Goal: Check status: Check status

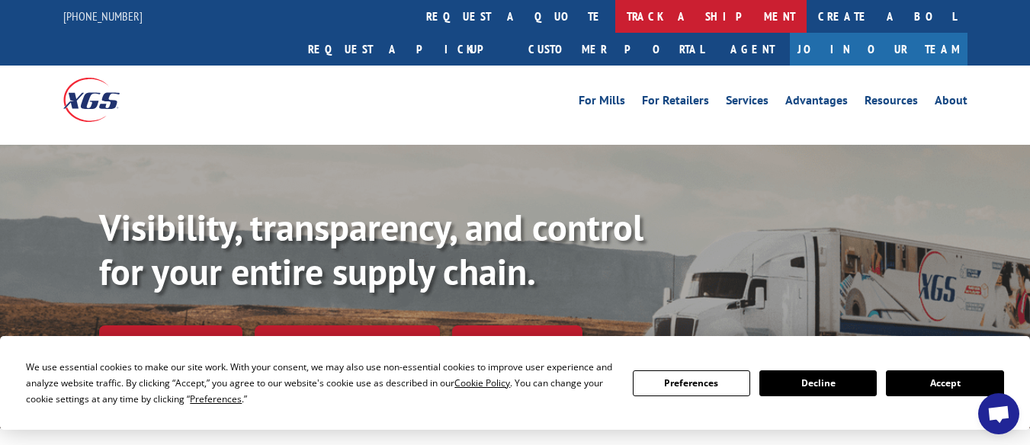
click at [615, 17] on link "track a shipment" at bounding box center [710, 16] width 191 height 33
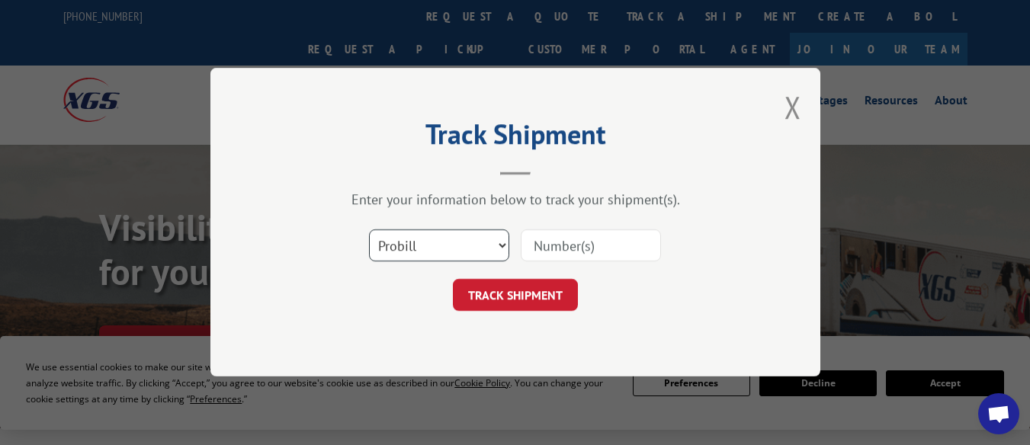
click at [482, 251] on select "Select category... Probill BOL PO" at bounding box center [439, 246] width 140 height 32
click at [369, 230] on select "Select category... Probill BOL PO" at bounding box center [439, 246] width 140 height 32
click at [570, 250] on input at bounding box center [590, 246] width 140 height 32
paste input "17235228BOL"
type input "17235228BOL"
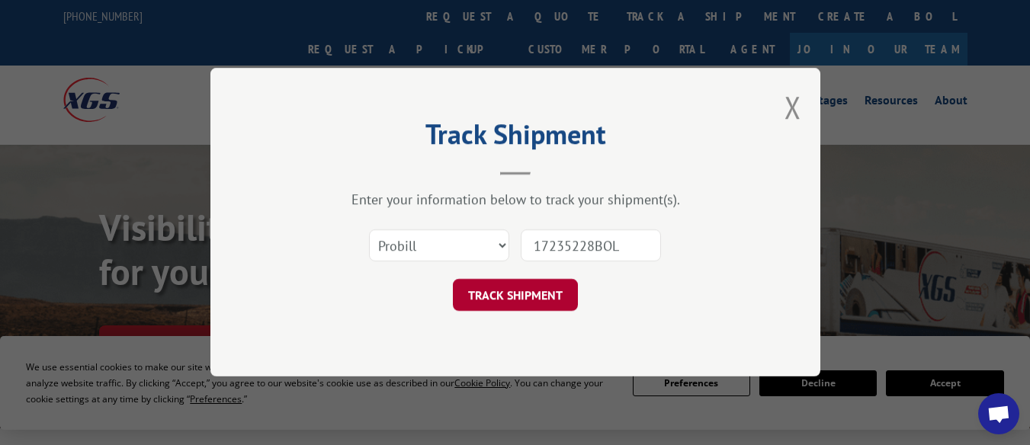
click at [514, 299] on button "TRACK SHIPMENT" at bounding box center [515, 296] width 125 height 32
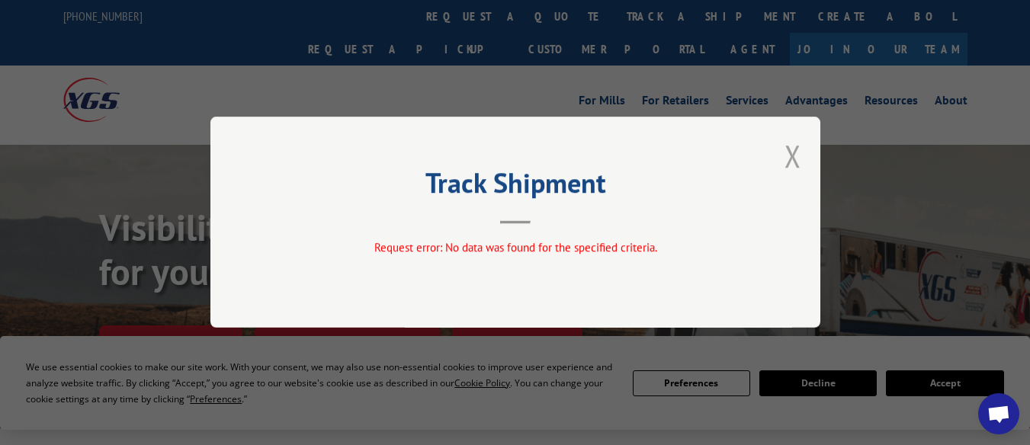
click at [789, 149] on button "Close modal" at bounding box center [792, 156] width 17 height 40
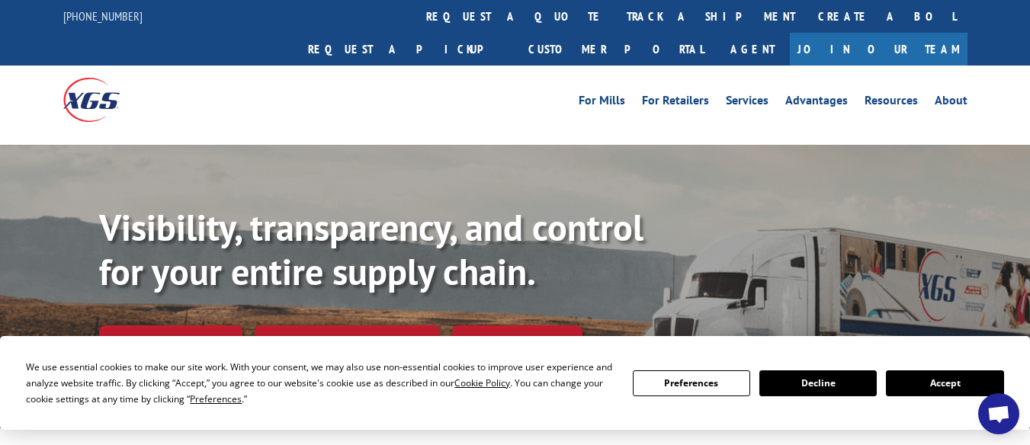
click at [924, 387] on button "Accept" at bounding box center [943, 383] width 117 height 26
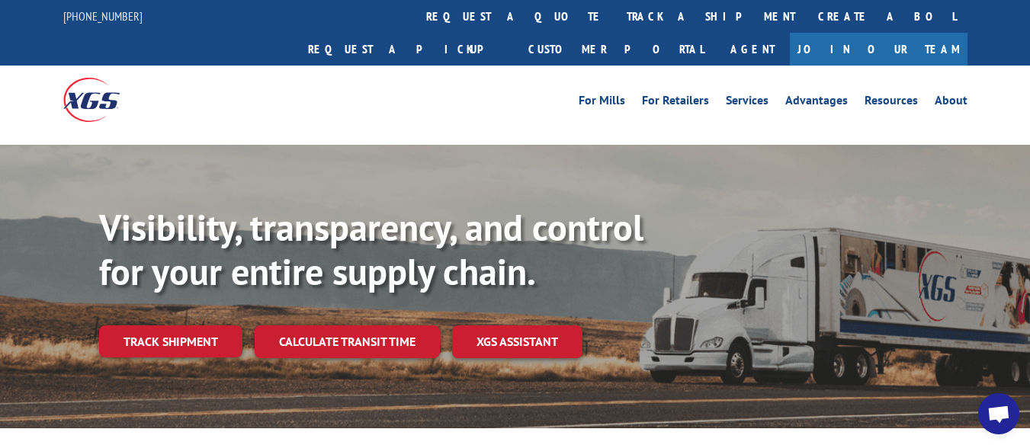
click at [187, 325] on link "Track shipment" at bounding box center [170, 341] width 143 height 32
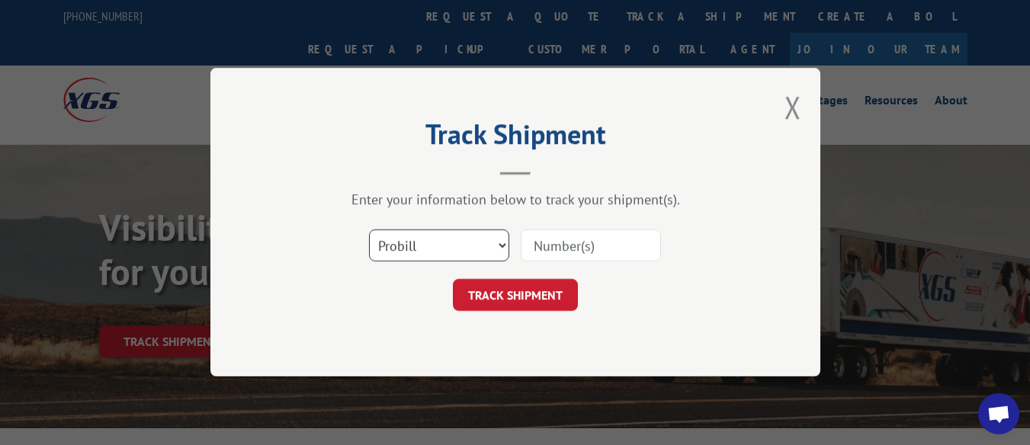
click at [406, 248] on select "Select category... Probill BOL PO" at bounding box center [439, 246] width 140 height 32
select select "bol"
click at [369, 230] on select "Select category... Probill BOL PO" at bounding box center [439, 246] width 140 height 32
click at [575, 245] on input at bounding box center [590, 246] width 140 height 32
paste input "17235228BOL"
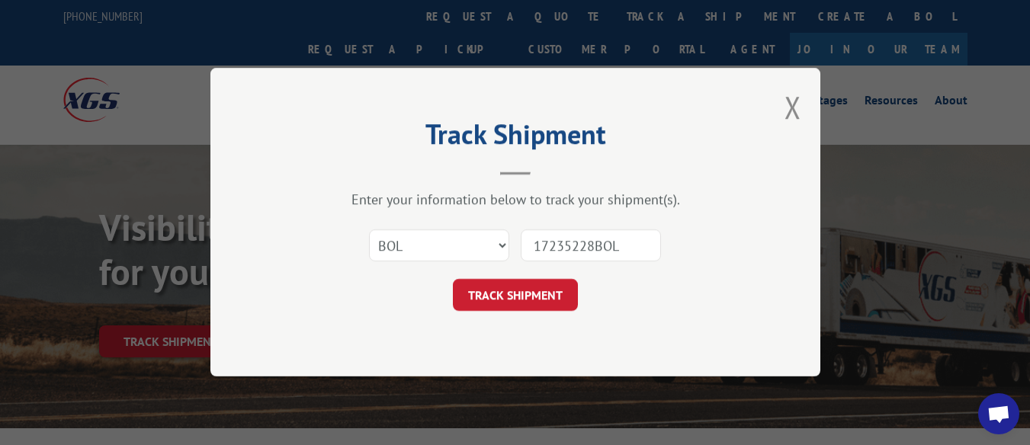
type input "17235228BOL"
click at [527, 302] on button "TRACK SHIPMENT" at bounding box center [515, 296] width 125 height 32
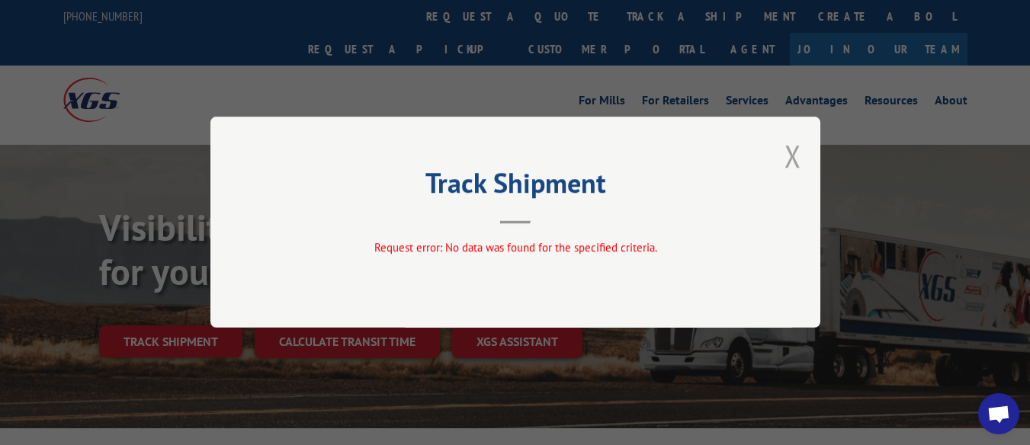
click at [790, 158] on button "Close modal" at bounding box center [792, 156] width 17 height 40
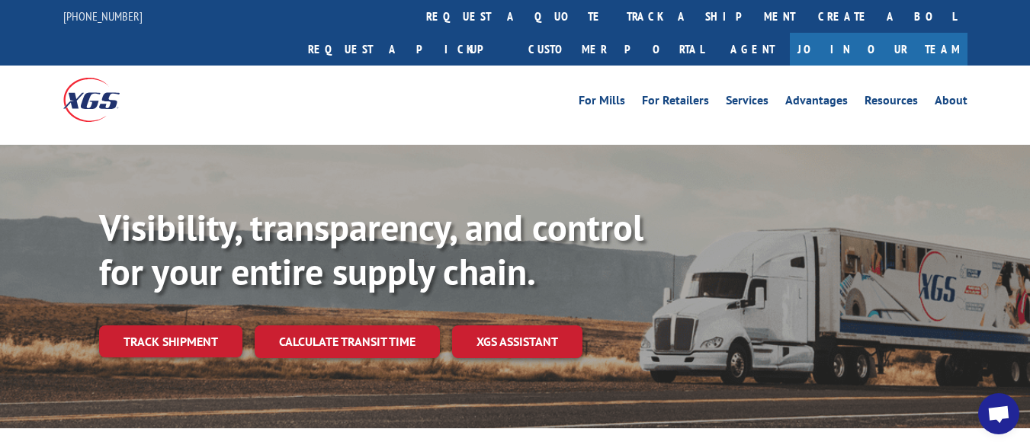
click at [615, 21] on link "track a shipment" at bounding box center [710, 16] width 191 height 33
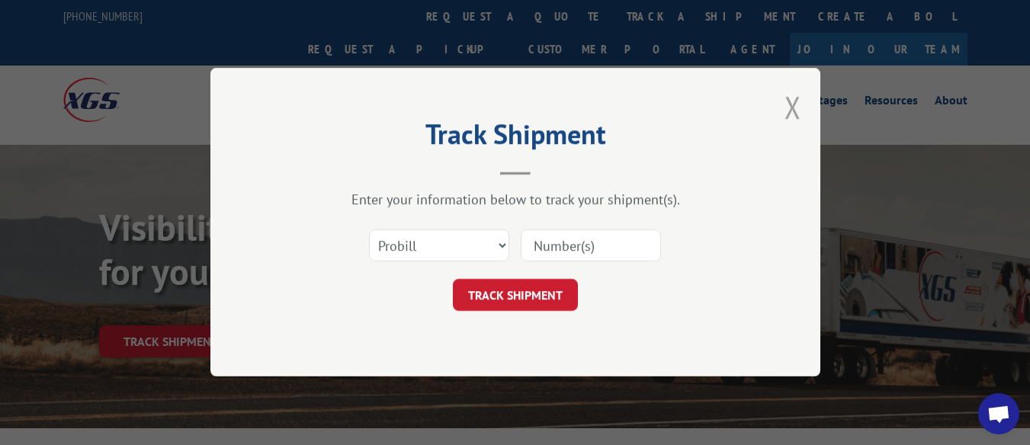
click at [792, 110] on button "Close modal" at bounding box center [792, 107] width 17 height 40
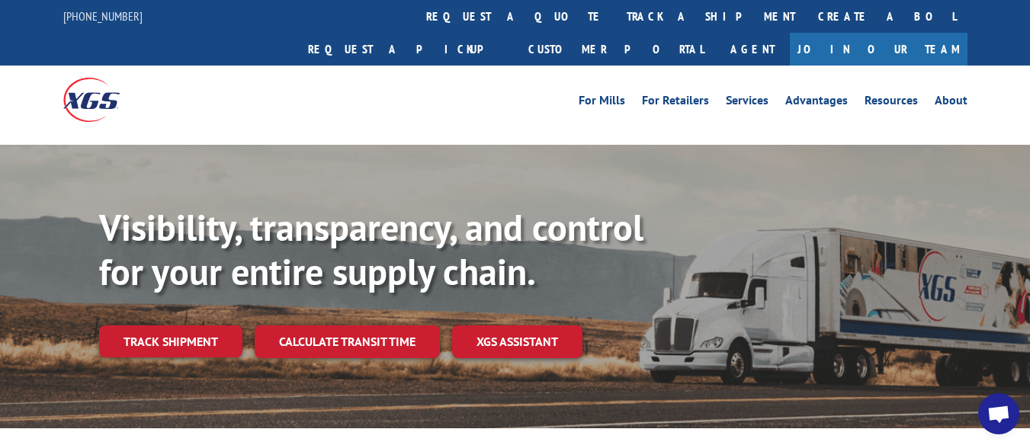
click at [246, 77] on div at bounding box center [176, 100] width 226 height 68
click at [1004, 410] on span "Open chat" at bounding box center [998, 415] width 24 height 20
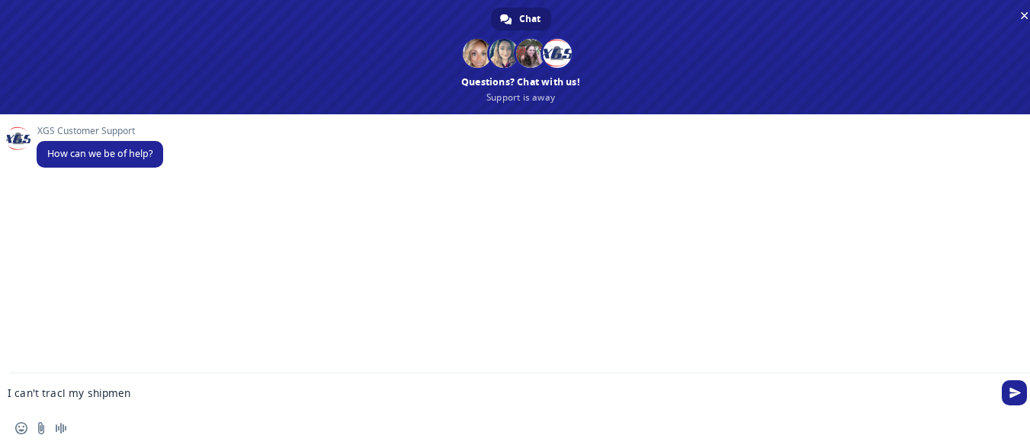
type textarea "I can't tracl my shipment"
